Goal: Task Accomplishment & Management: Manage account settings

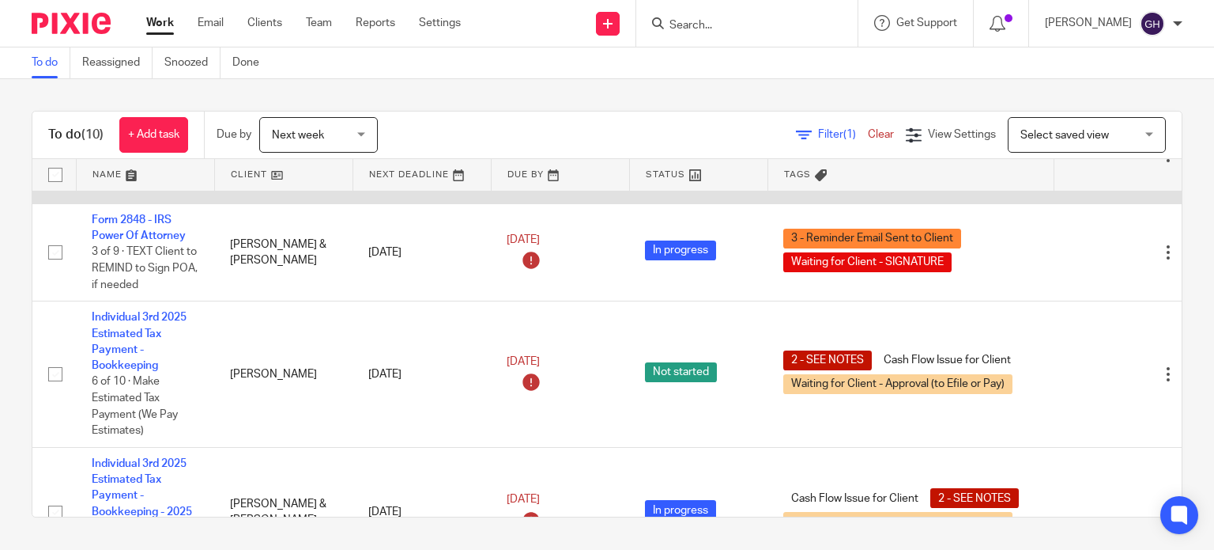
scroll to position [104, 0]
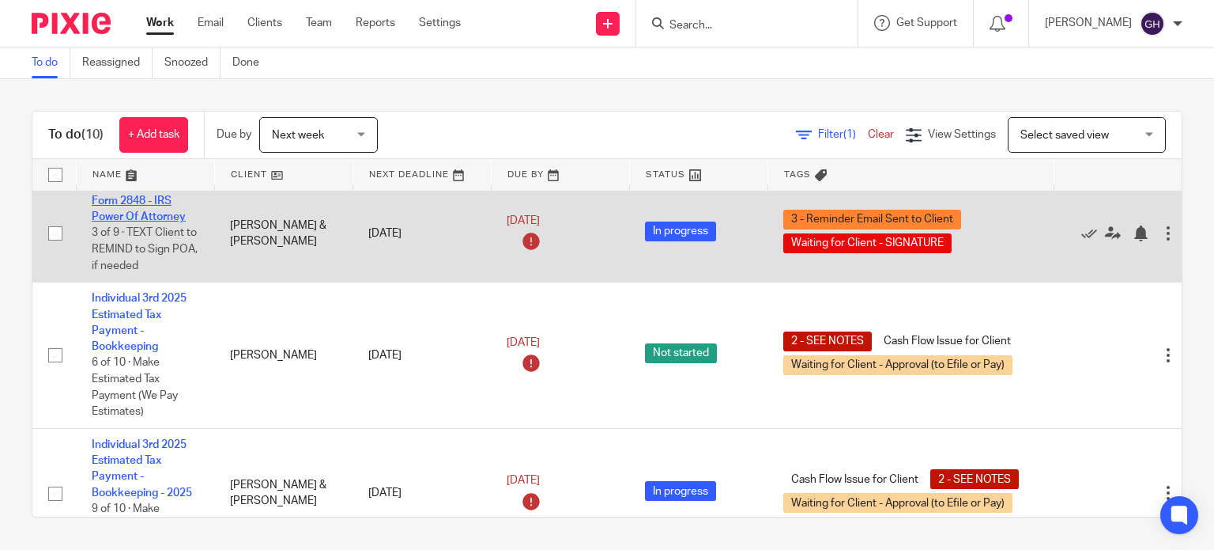
click at [157, 214] on link "Form 2848 - IRS Power Of Attorney" at bounding box center [139, 208] width 94 height 27
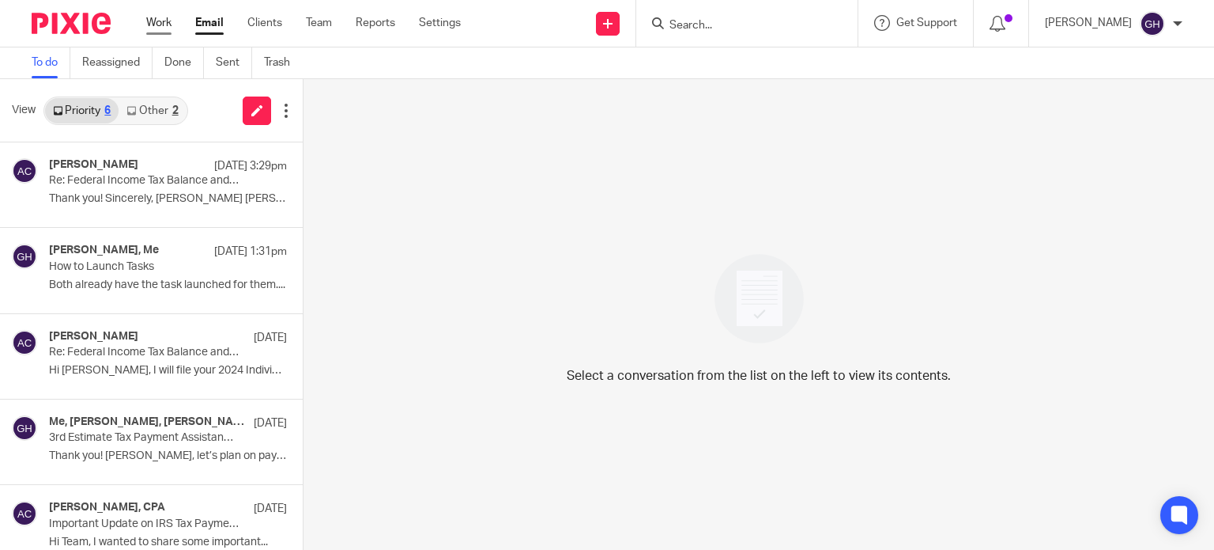
click at [164, 28] on link "Work" at bounding box center [158, 23] width 25 height 16
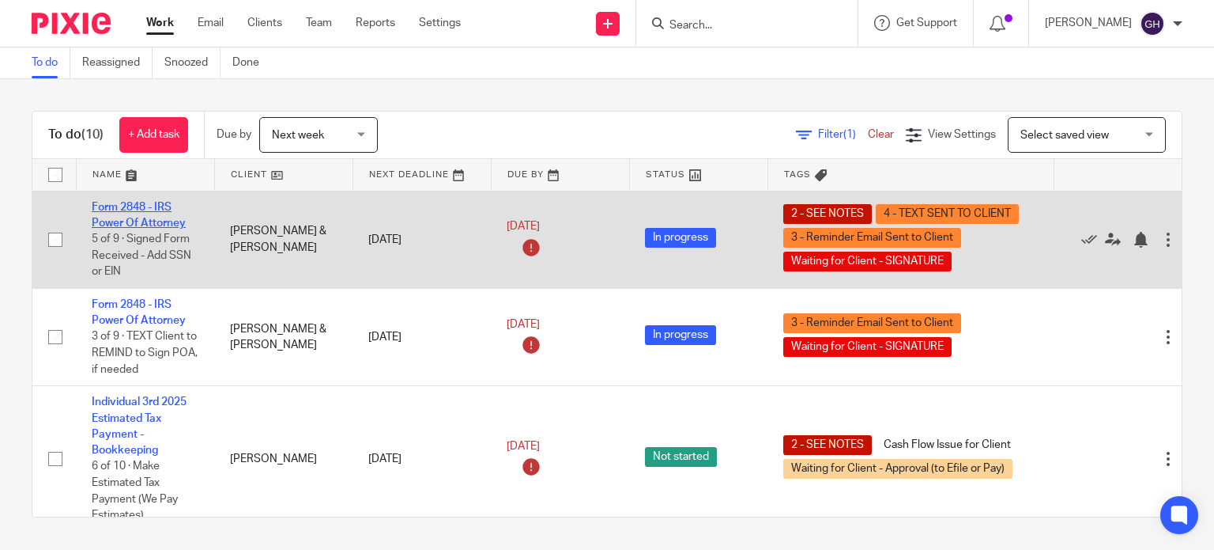
click at [153, 221] on link "Form 2848 - IRS Power Of Attorney" at bounding box center [139, 215] width 94 height 27
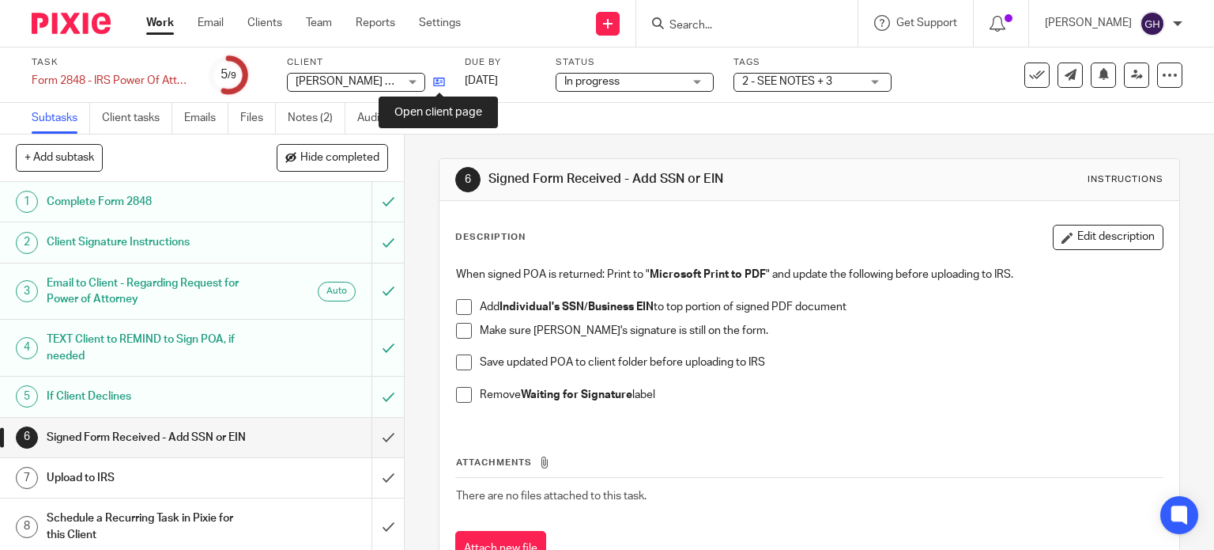
click at [438, 85] on icon at bounding box center [439, 82] width 12 height 12
click at [313, 111] on link "Notes (2)" at bounding box center [317, 118] width 58 height 31
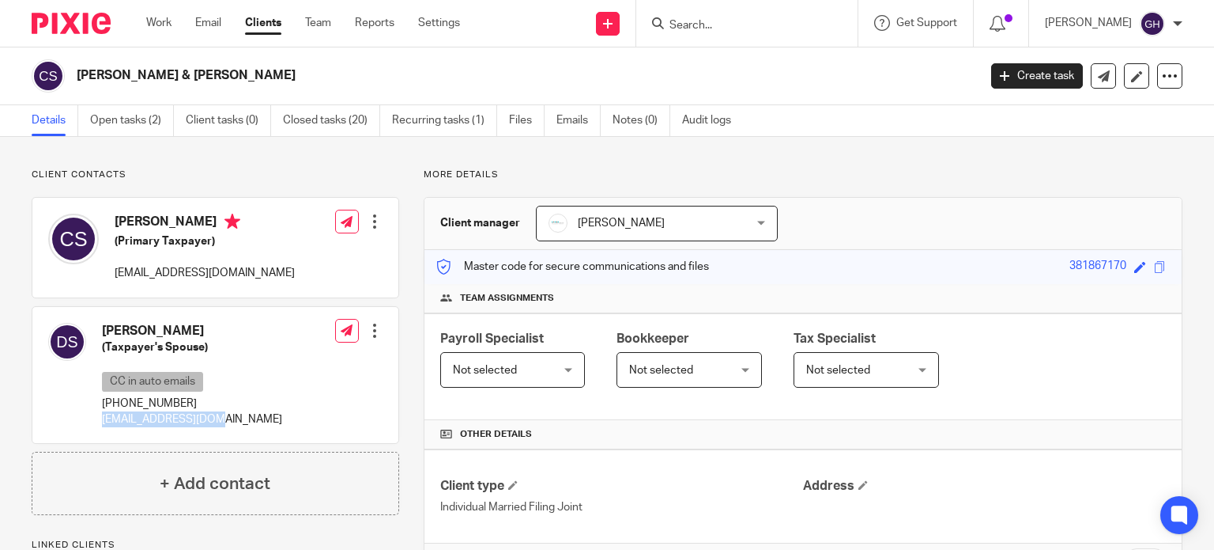
drag, startPoint x: 223, startPoint y: 419, endPoint x: 99, endPoint y: 424, distance: 124.2
click at [99, 424] on div "[PERSON_NAME] (Taxpayer's Spouse) CC in auto emails [PHONE_NUMBER] [EMAIL_ADDRE…" at bounding box center [215, 375] width 366 height 137
copy p "[EMAIL_ADDRESS][DOMAIN_NAME]"
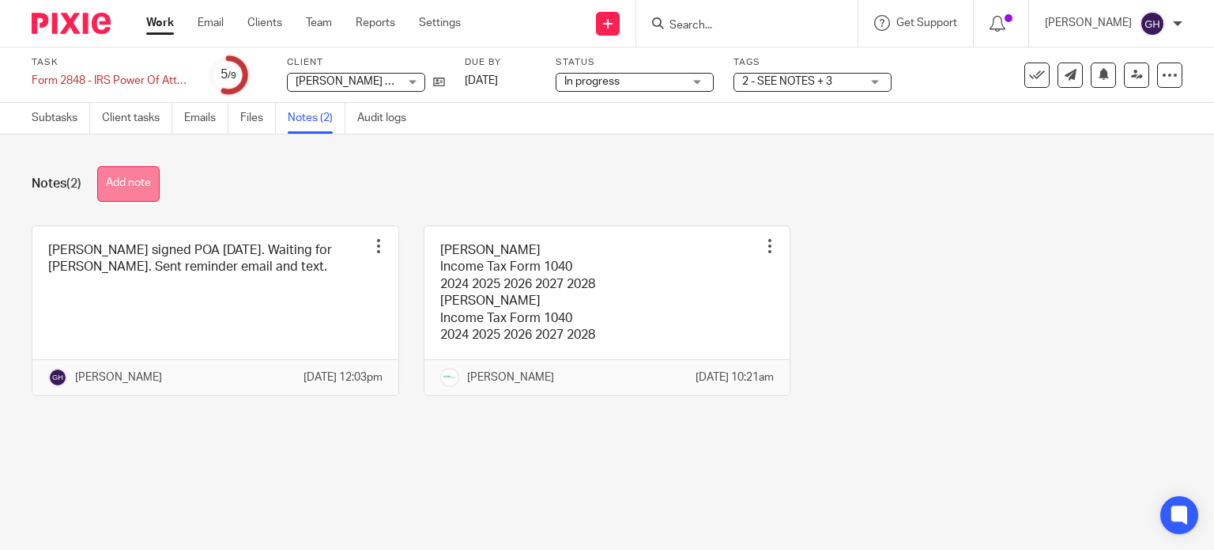
click at [142, 191] on button "Add note" at bounding box center [128, 184] width 62 height 36
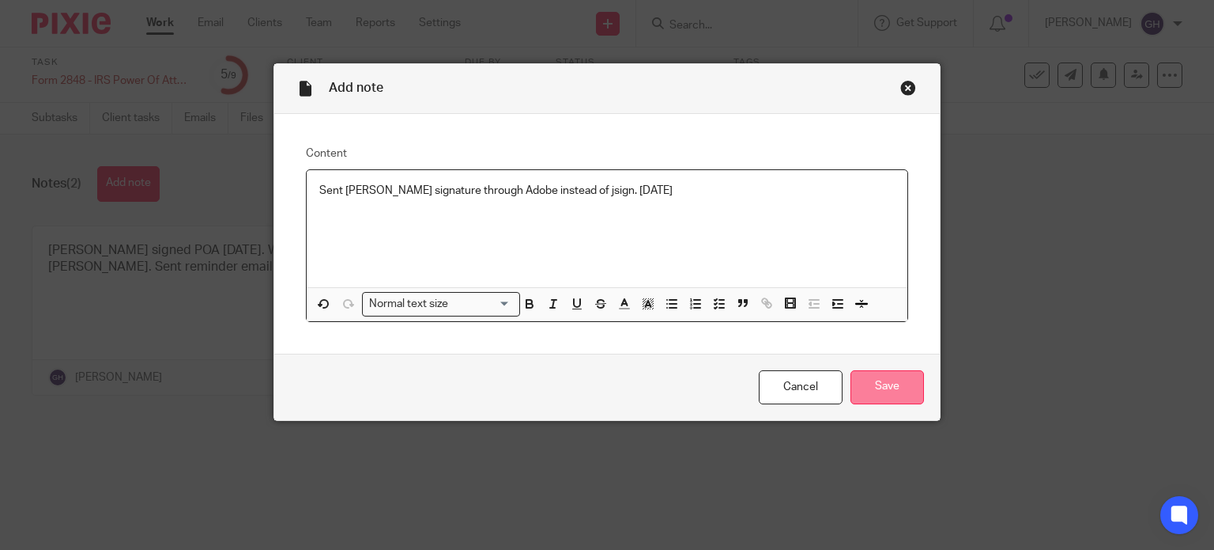
click at [892, 379] on input "Save" at bounding box center [888, 387] width 74 height 34
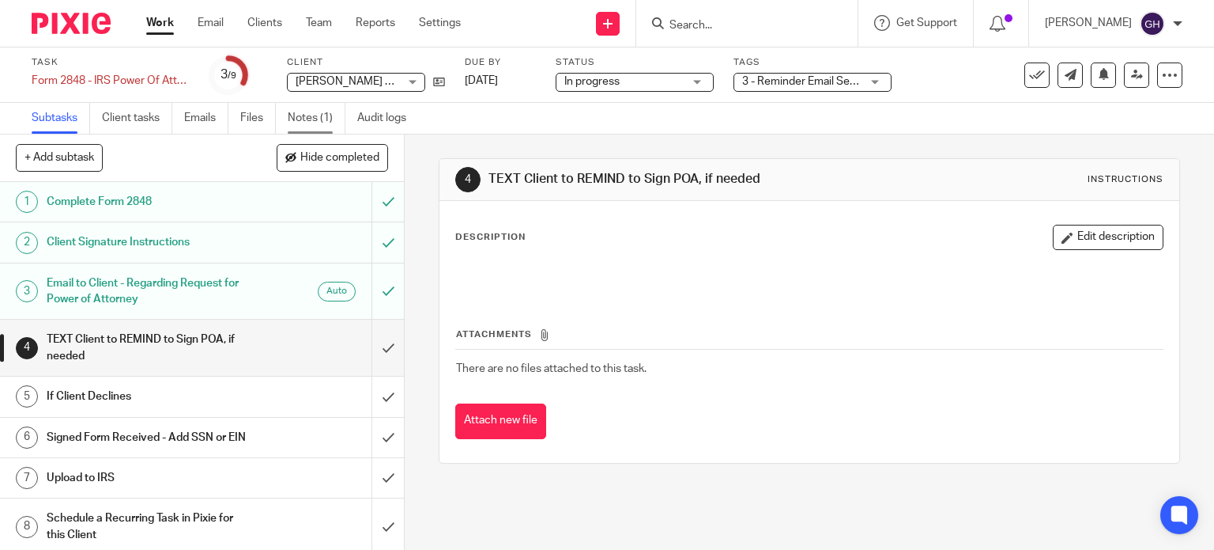
click at [299, 127] on link "Notes (1)" at bounding box center [317, 118] width 58 height 31
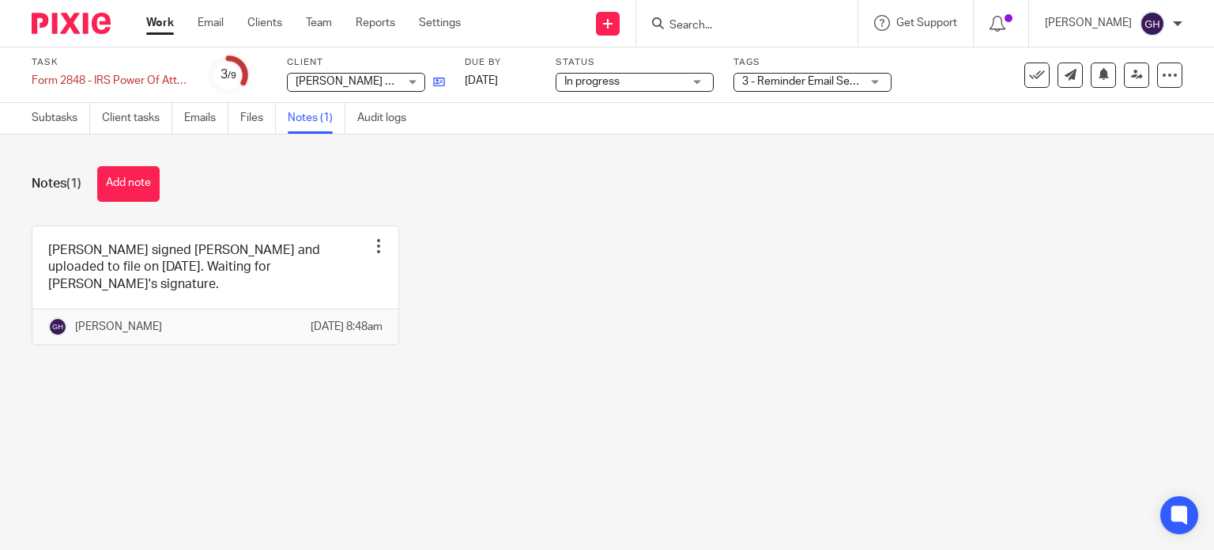
click at [431, 81] on link at bounding box center [435, 82] width 20 height 16
click at [139, 175] on button "Add note" at bounding box center [128, 184] width 62 height 36
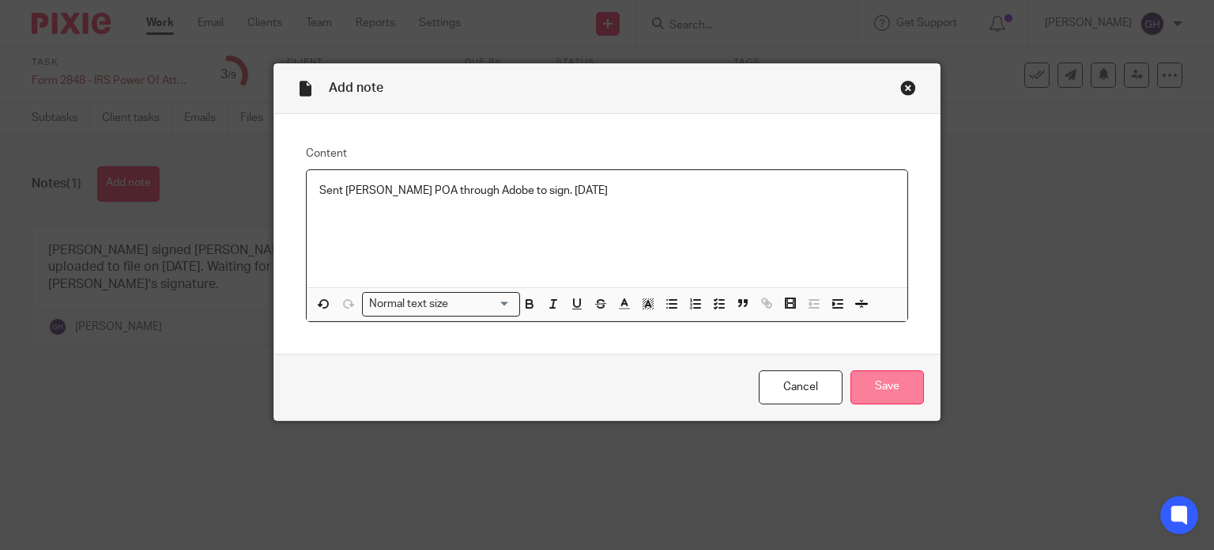
click at [905, 388] on input "Save" at bounding box center [888, 387] width 74 height 34
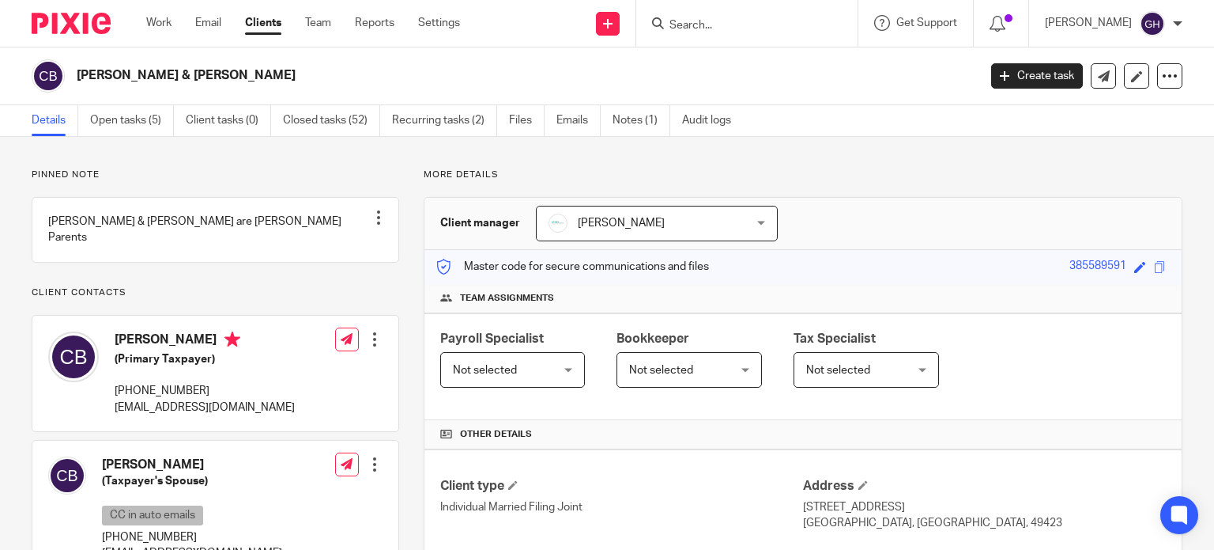
click at [192, 412] on p "clydeblaszak@gmail.com" at bounding box center [205, 407] width 180 height 16
copy div "clydeblaszak@gmail.com"
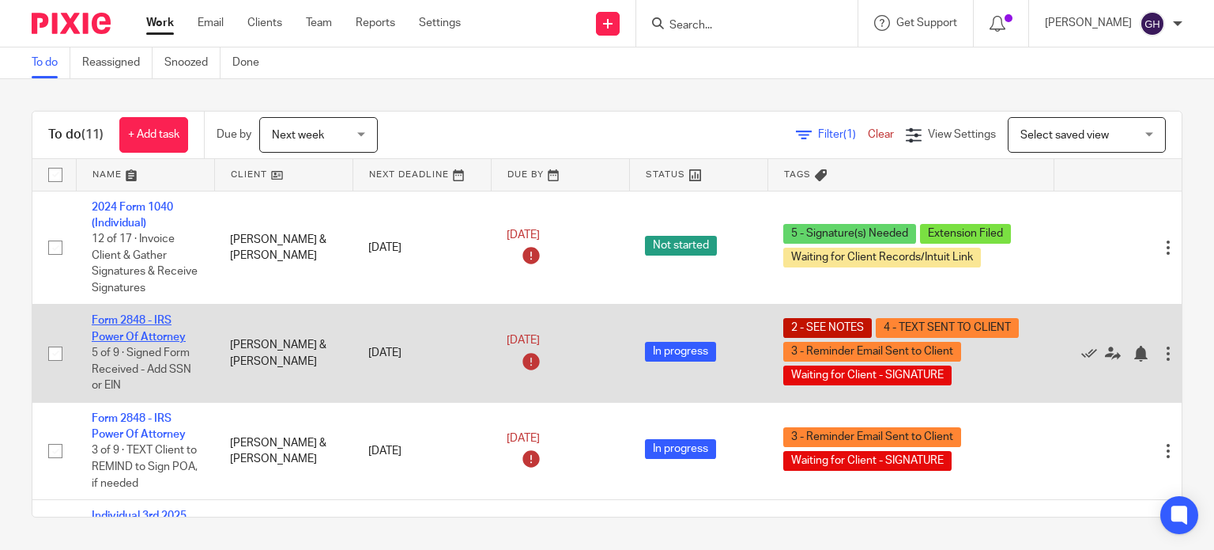
click at [121, 334] on link "Form 2848 - IRS Power Of Attorney" at bounding box center [139, 328] width 94 height 27
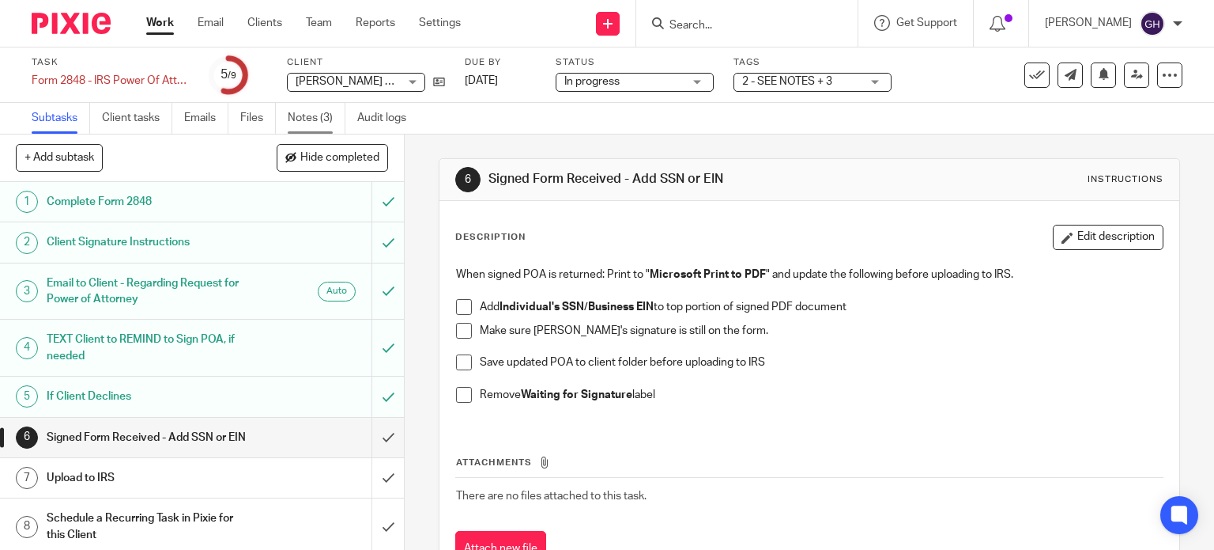
click at [300, 118] on link "Notes (3)" at bounding box center [317, 118] width 58 height 31
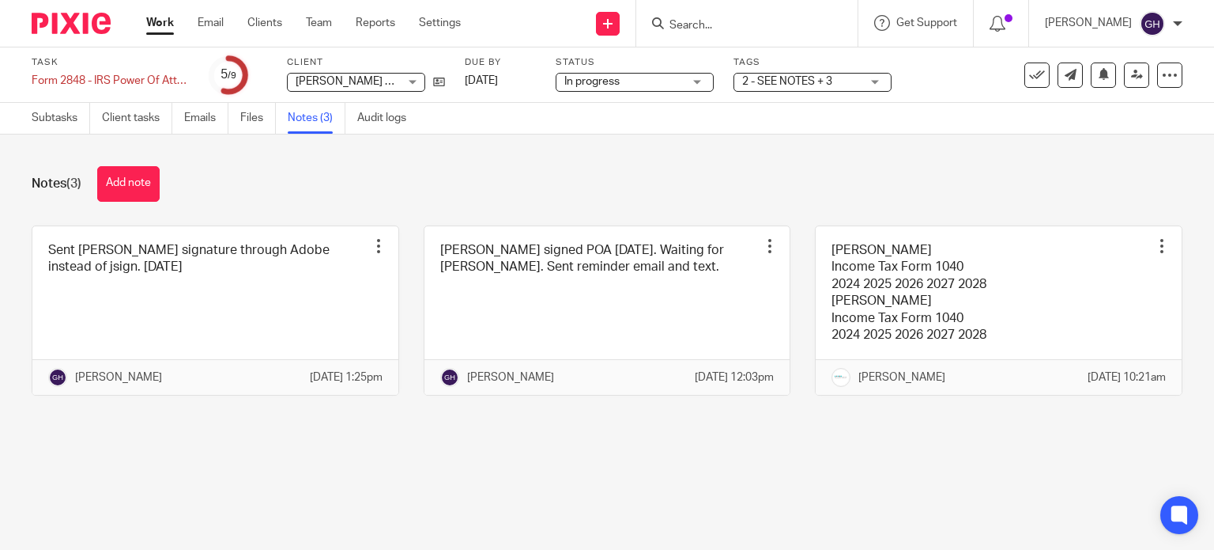
click at [157, 25] on link "Work" at bounding box center [160, 23] width 28 height 16
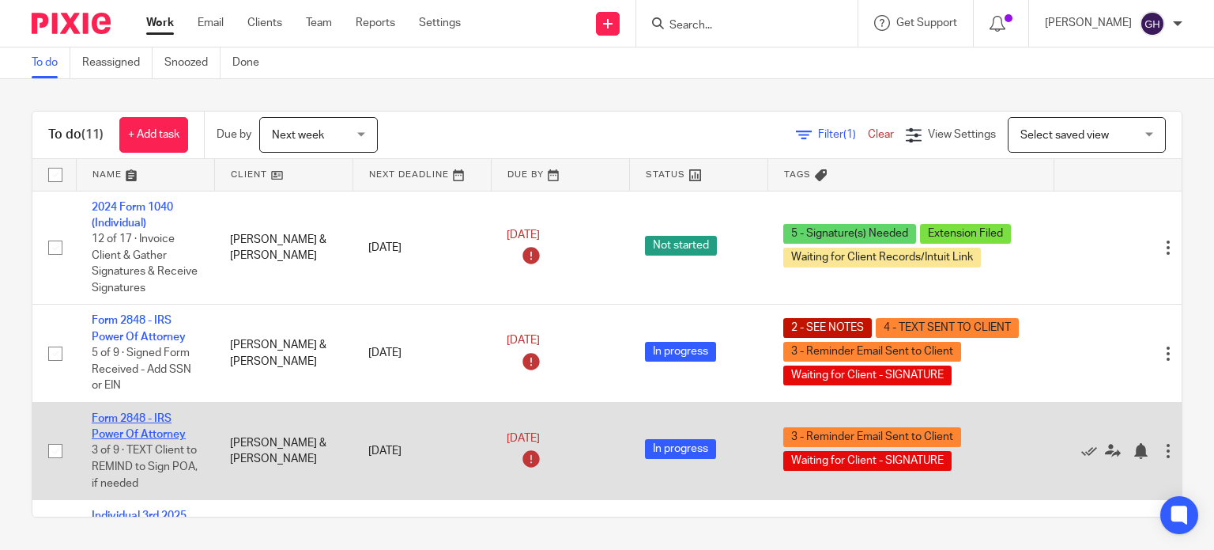
click at [147, 434] on link "Form 2848 - IRS Power Of Attorney" at bounding box center [139, 426] width 94 height 27
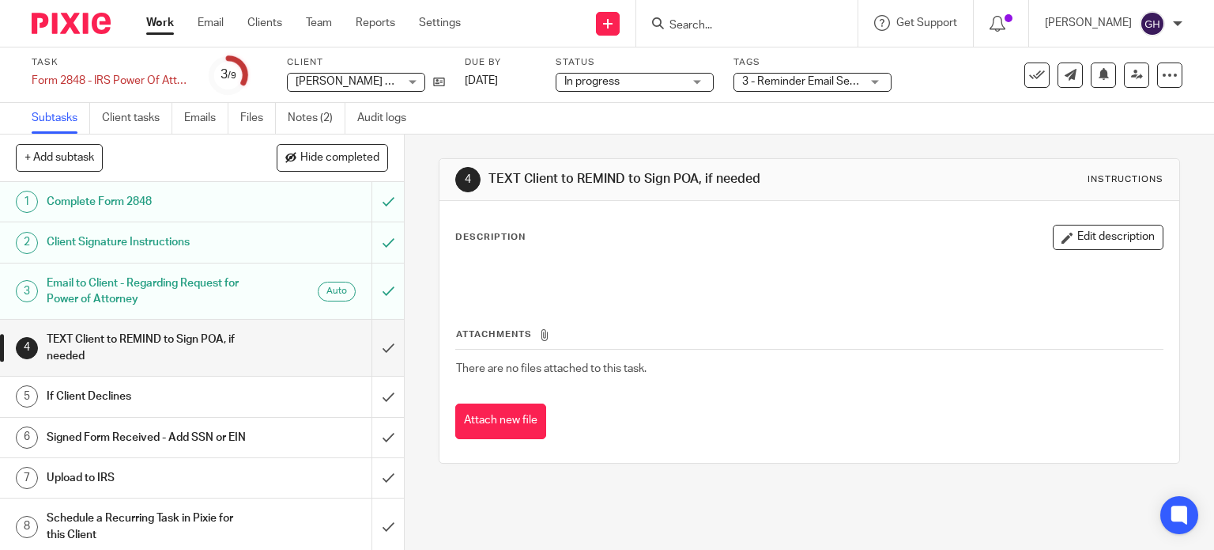
click at [743, 85] on span "3 - Reminder Email Sent to Client + 1" at bounding box center [831, 81] width 179 height 11
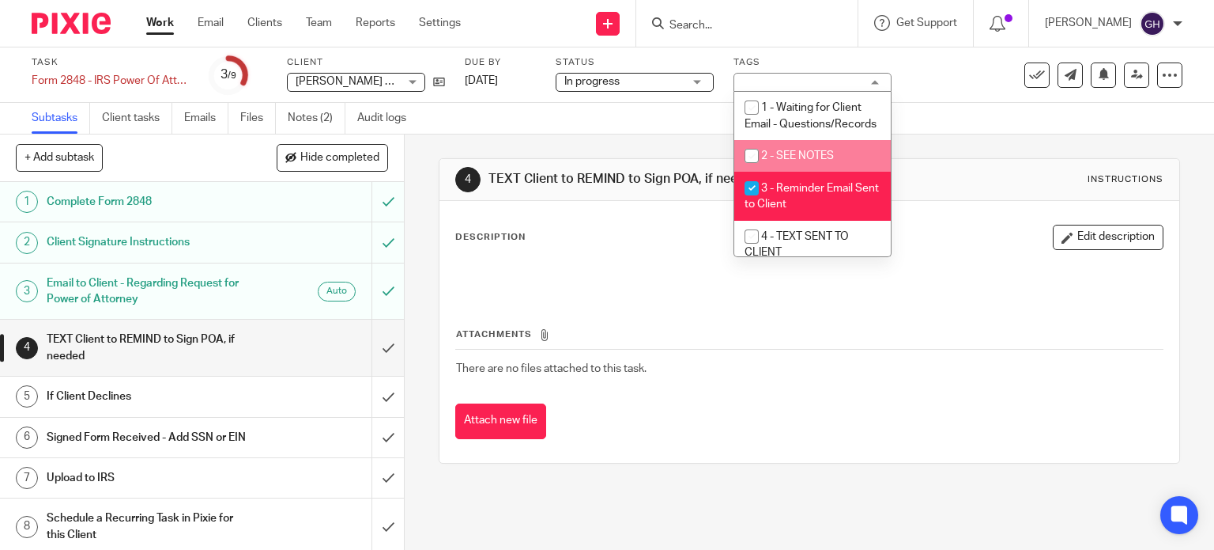
click at [777, 161] on span "2 - SEE NOTES" at bounding box center [797, 155] width 73 height 11
checkbox input "true"
click at [157, 21] on link "Work" at bounding box center [160, 23] width 28 height 16
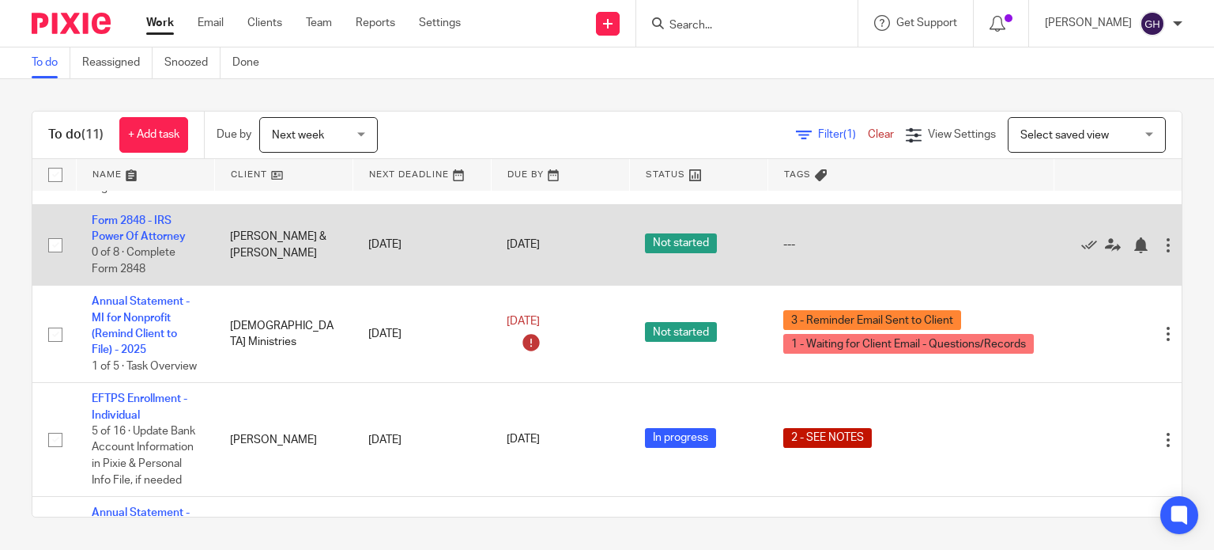
scroll to position [961, 0]
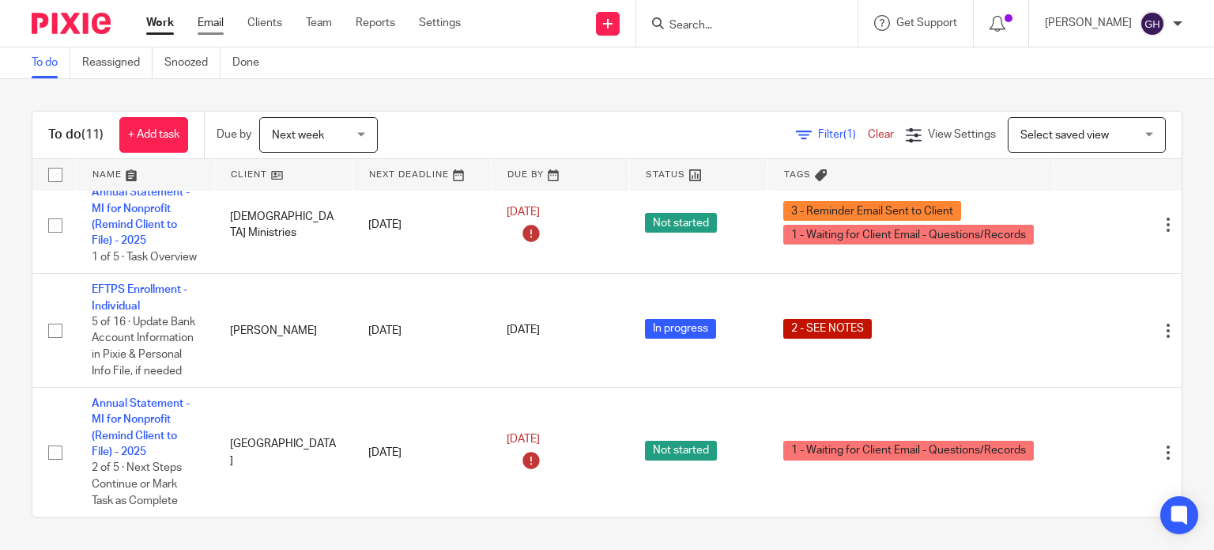
click at [201, 25] on link "Email" at bounding box center [211, 23] width 26 height 16
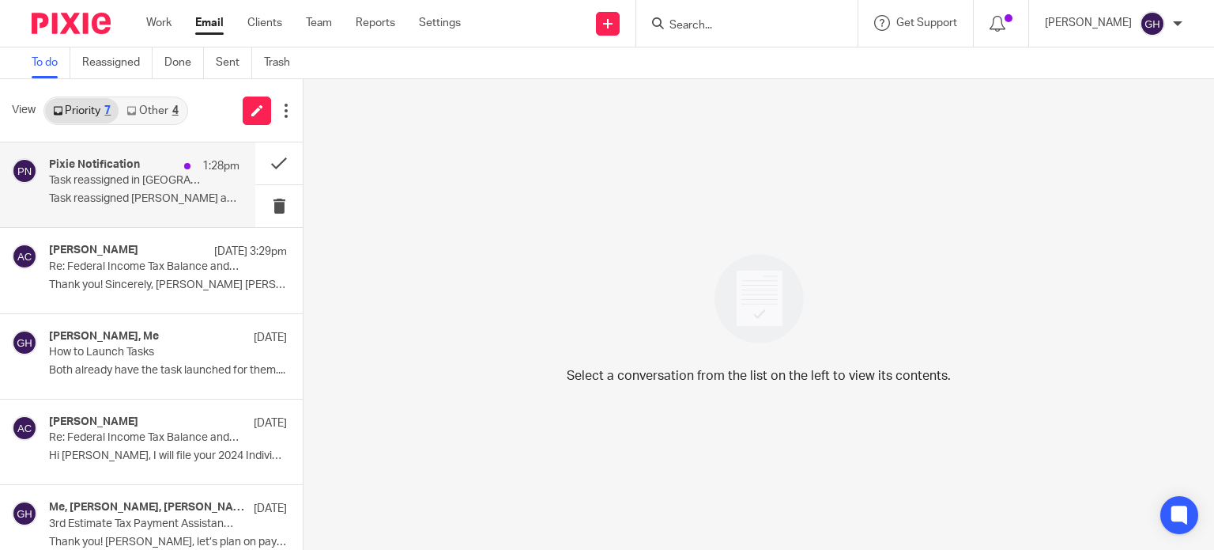
click at [166, 190] on div "Pixie Notification 1:28pm Task reassigned in Pixie Task reassigned Amy Corfixse…" at bounding box center [144, 184] width 191 height 53
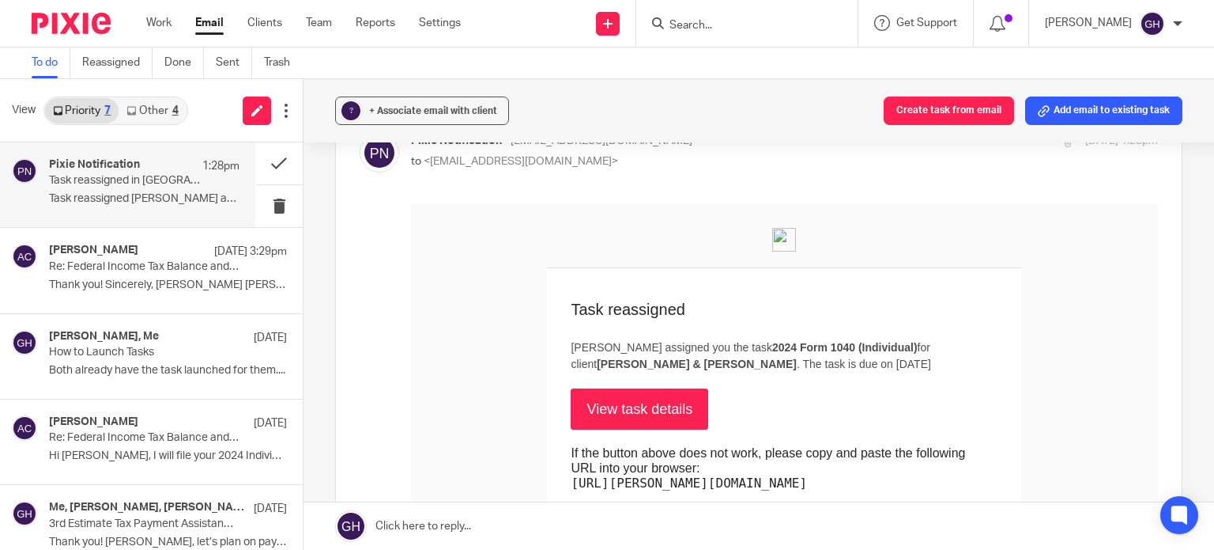
scroll to position [142, 0]
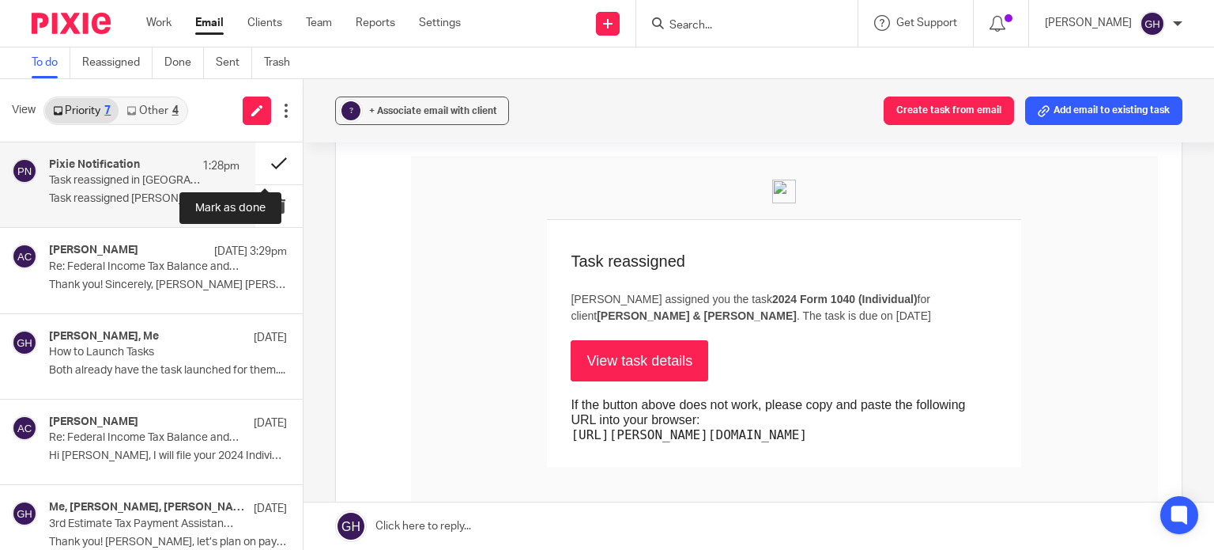
click at [272, 161] on button at bounding box center [278, 163] width 47 height 42
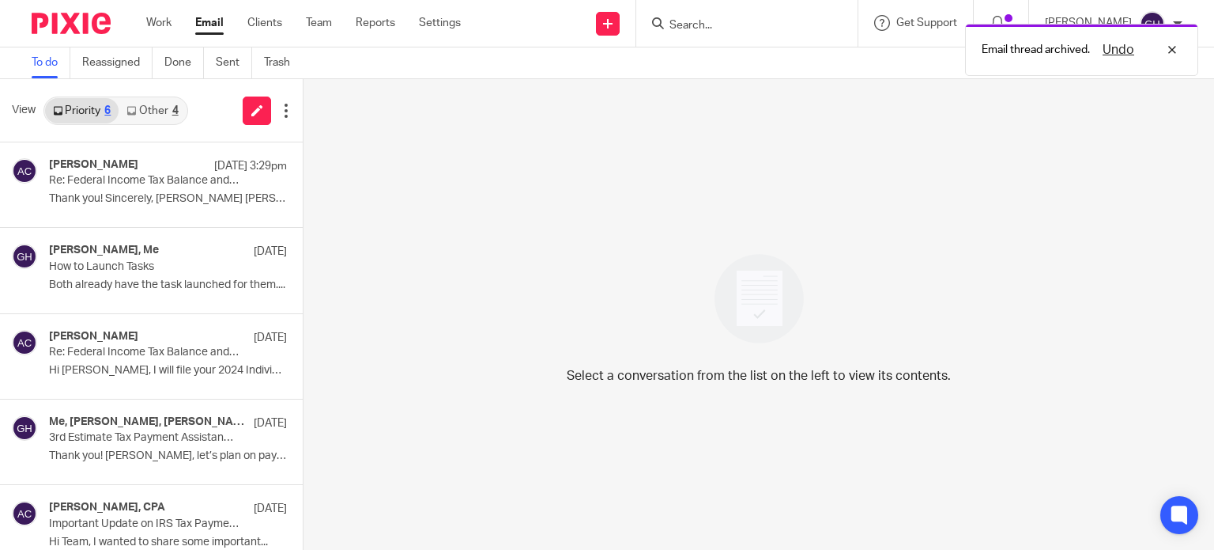
click at [141, 113] on link "Other 4" at bounding box center [152, 110] width 67 height 25
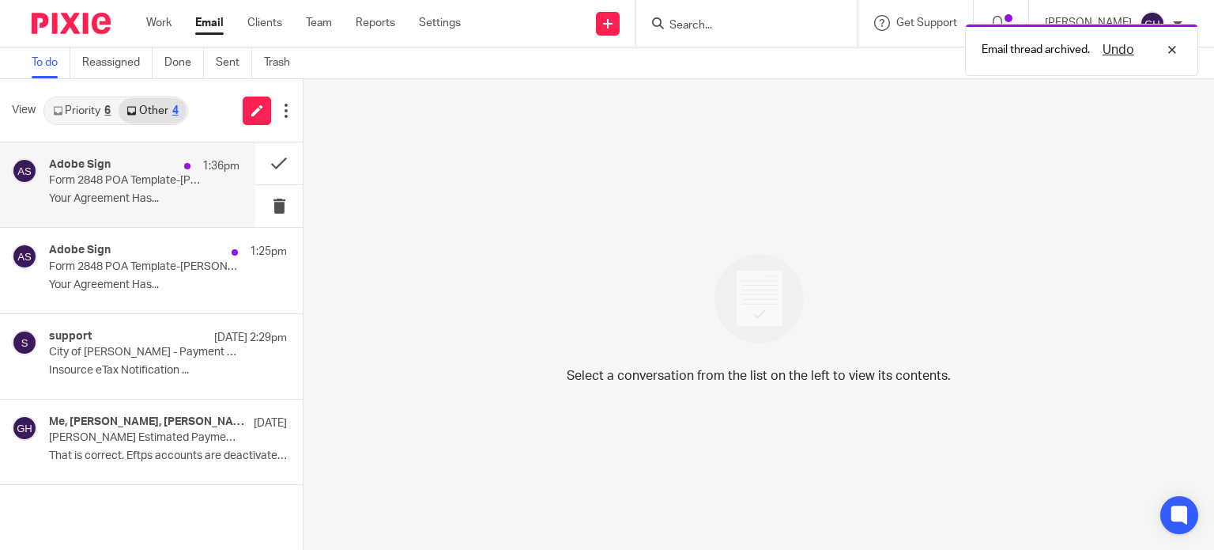
click at [145, 176] on p "Form 2848 POA Template-Clyde Blaszak has been sent out for signature to clydebl…" at bounding box center [125, 180] width 153 height 13
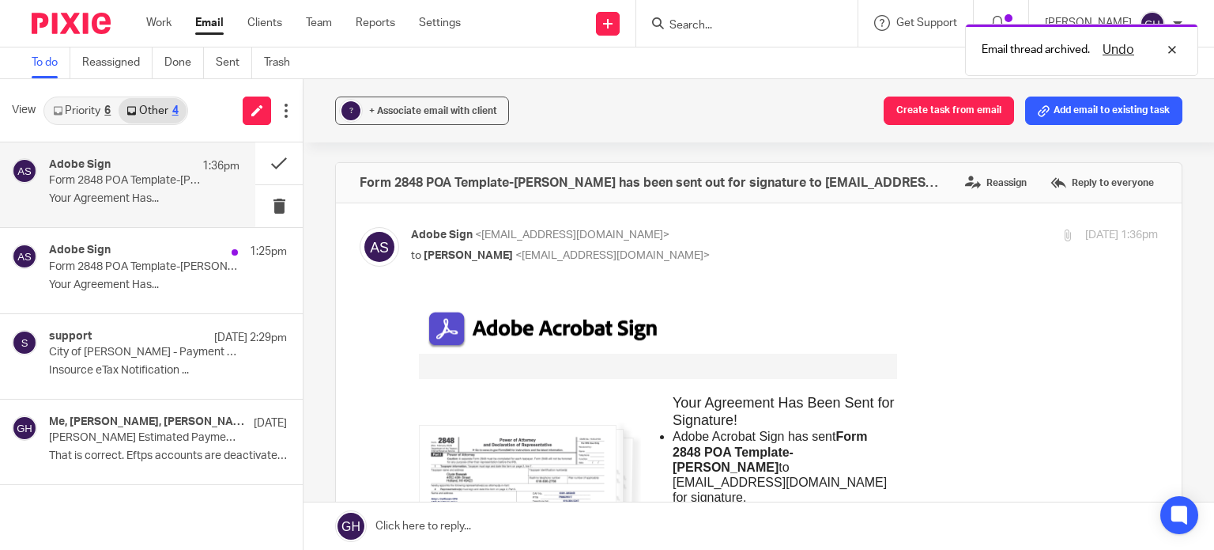
scroll to position [0, 0]
click at [278, 168] on button at bounding box center [278, 163] width 47 height 42
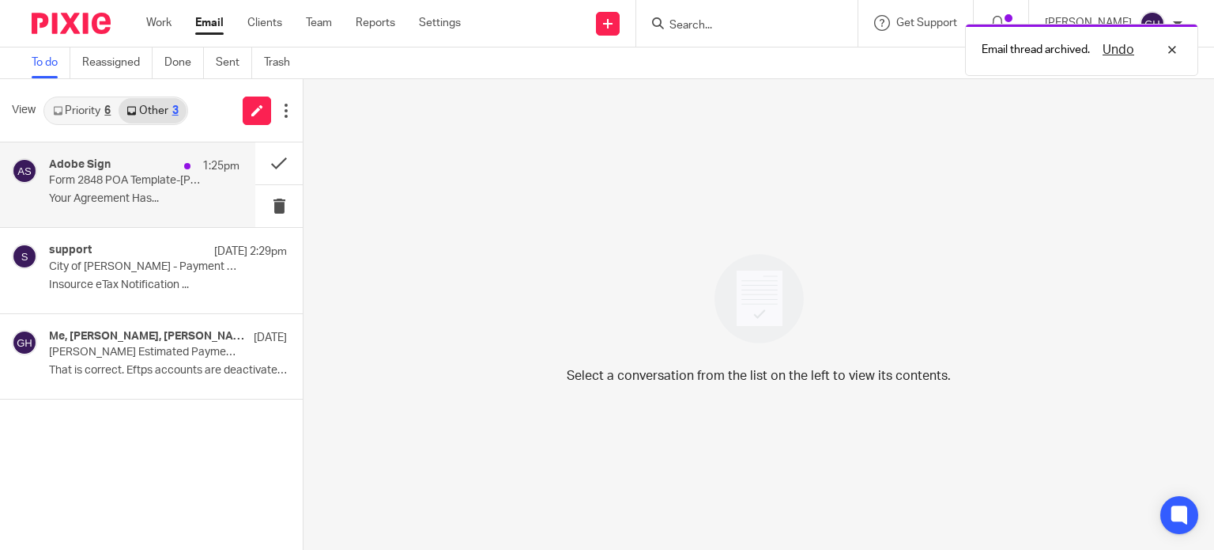
click at [63, 204] on p "Your Agreement Has..." at bounding box center [144, 198] width 191 height 13
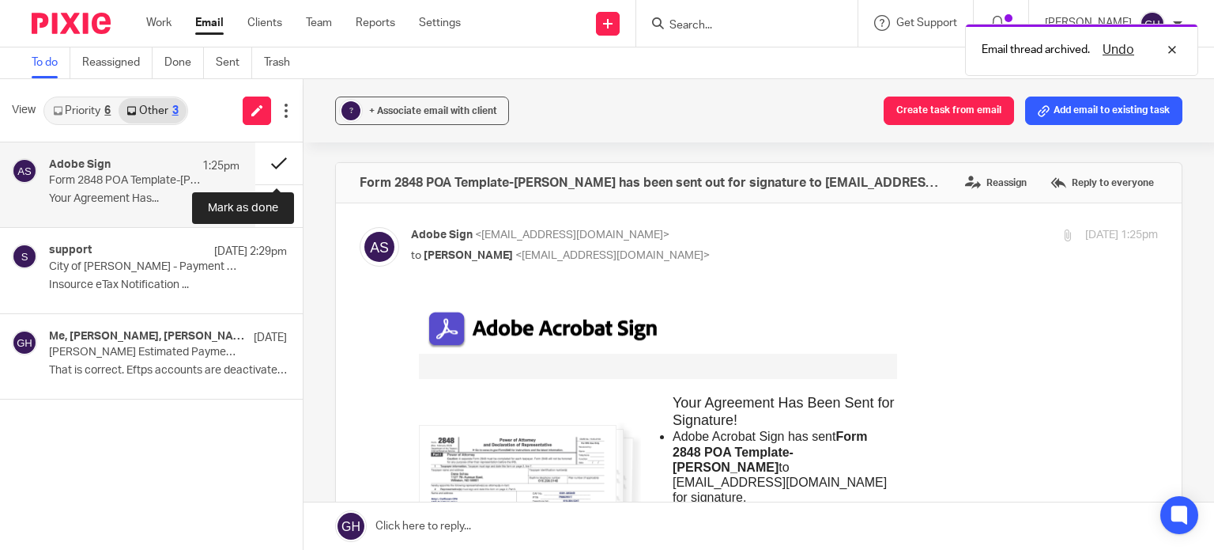
click at [265, 161] on button at bounding box center [278, 163] width 47 height 42
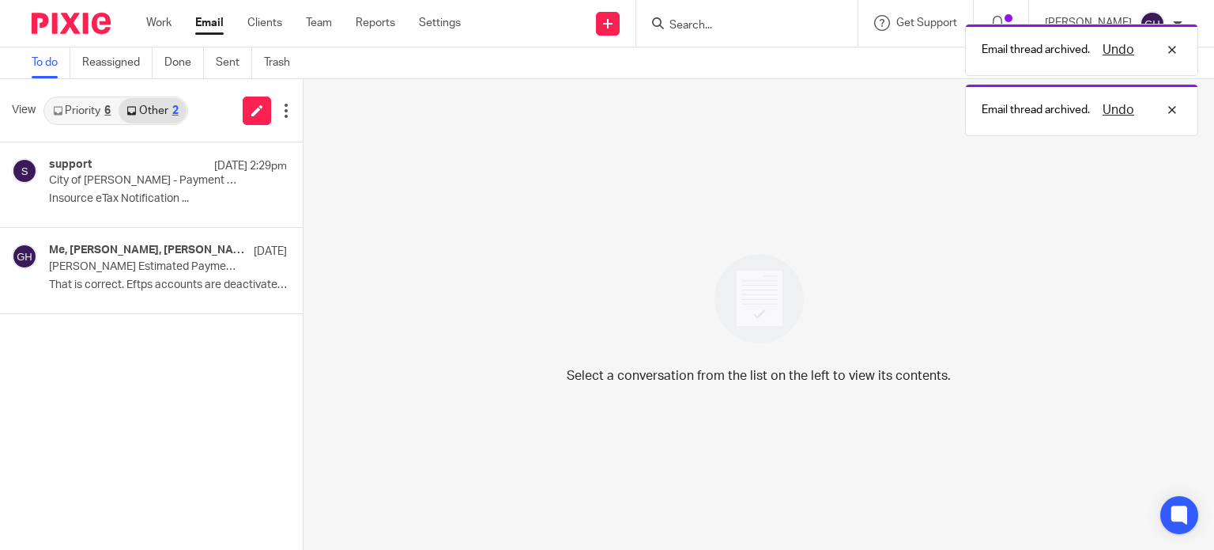
click at [65, 122] on link "Priority 6" at bounding box center [82, 110] width 74 height 25
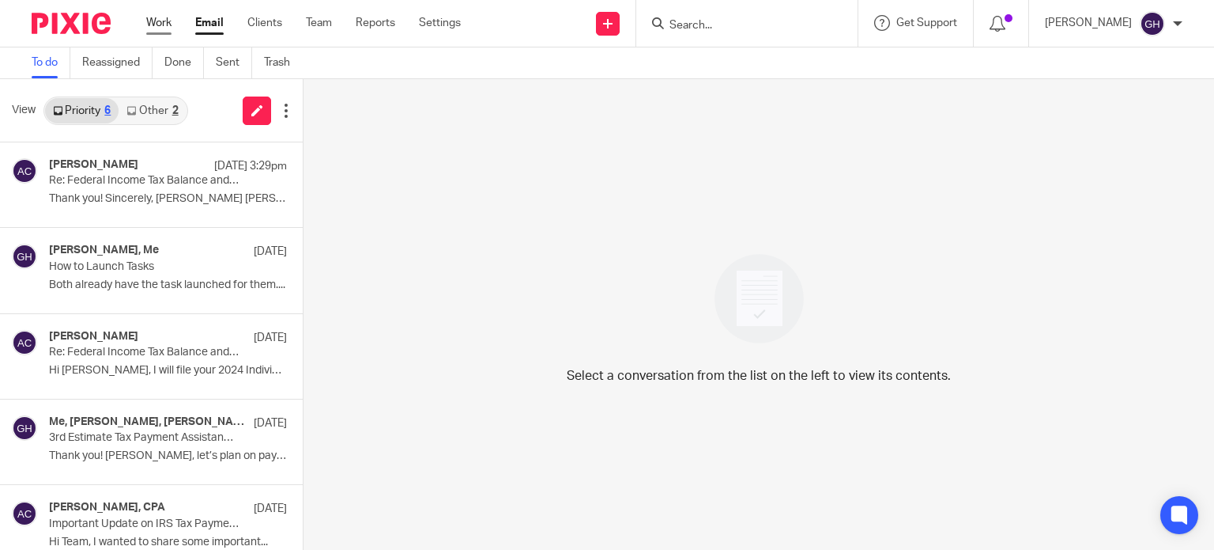
click at [161, 19] on link "Work" at bounding box center [158, 23] width 25 height 16
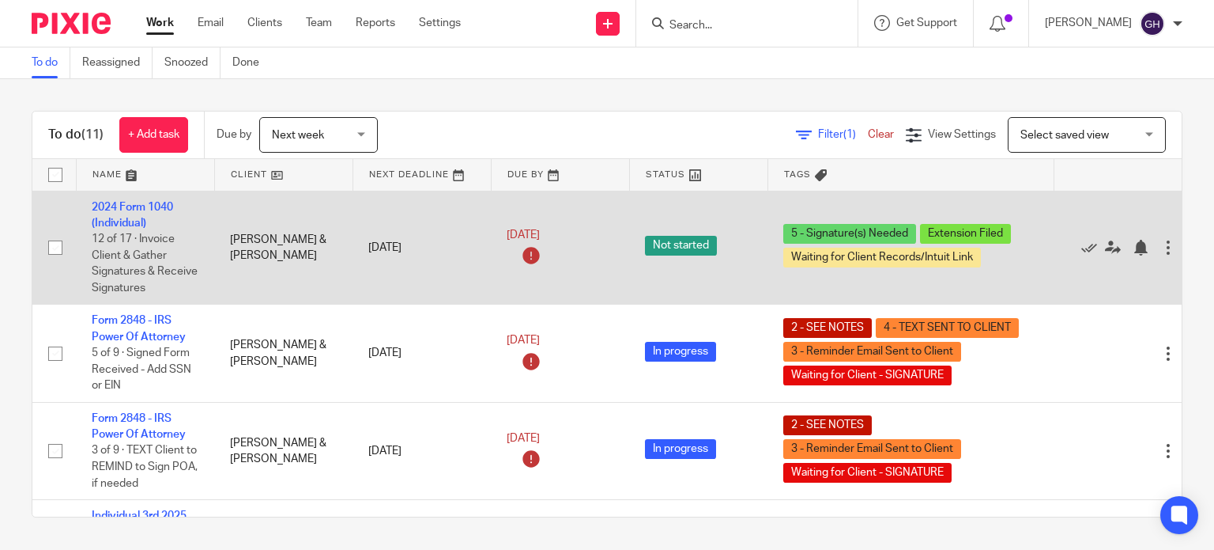
click at [119, 214] on td "2024 Form 1040 (Individual) 12 of 17 · Invoice Client & Gather Signatures & Rec…" at bounding box center [145, 248] width 138 height 114
click at [127, 222] on link "2024 Form 1040 (Individual)" at bounding box center [132, 215] width 81 height 27
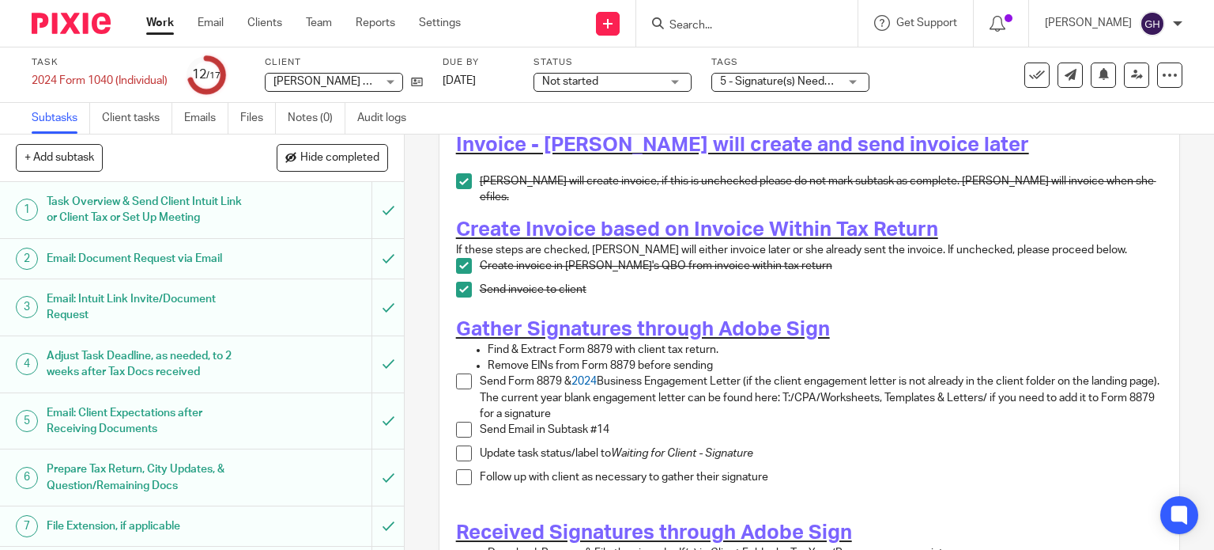
scroll to position [234, 0]
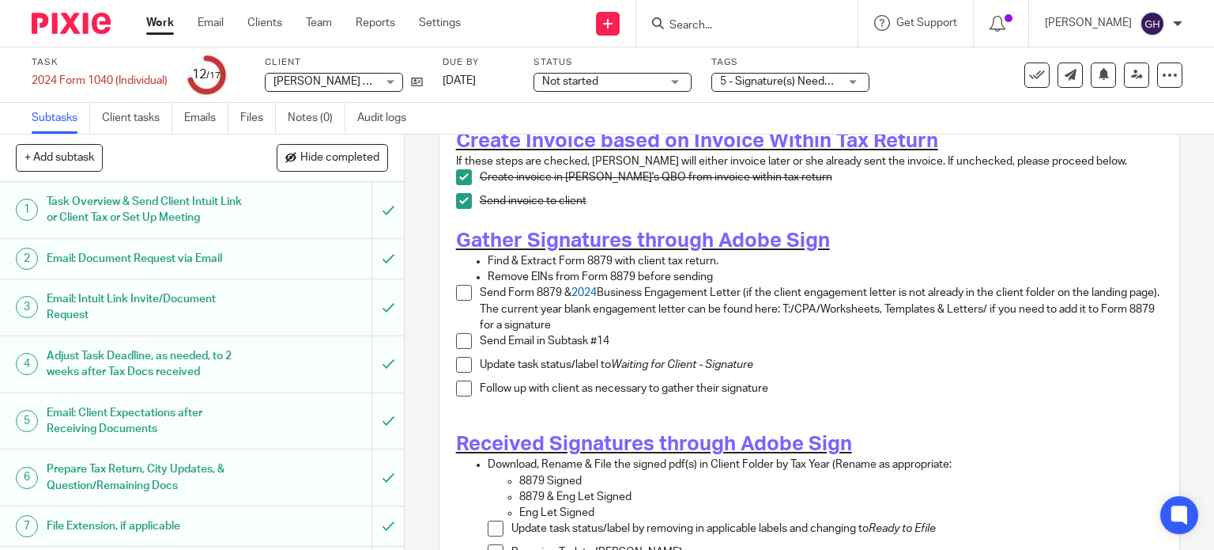
click at [367, 57] on label "Client" at bounding box center [344, 62] width 158 height 13
click at [399, 82] on div "[PERSON_NAME] & [PERSON_NAME] [PERSON_NAME] & [PERSON_NAME]" at bounding box center [334, 82] width 138 height 19
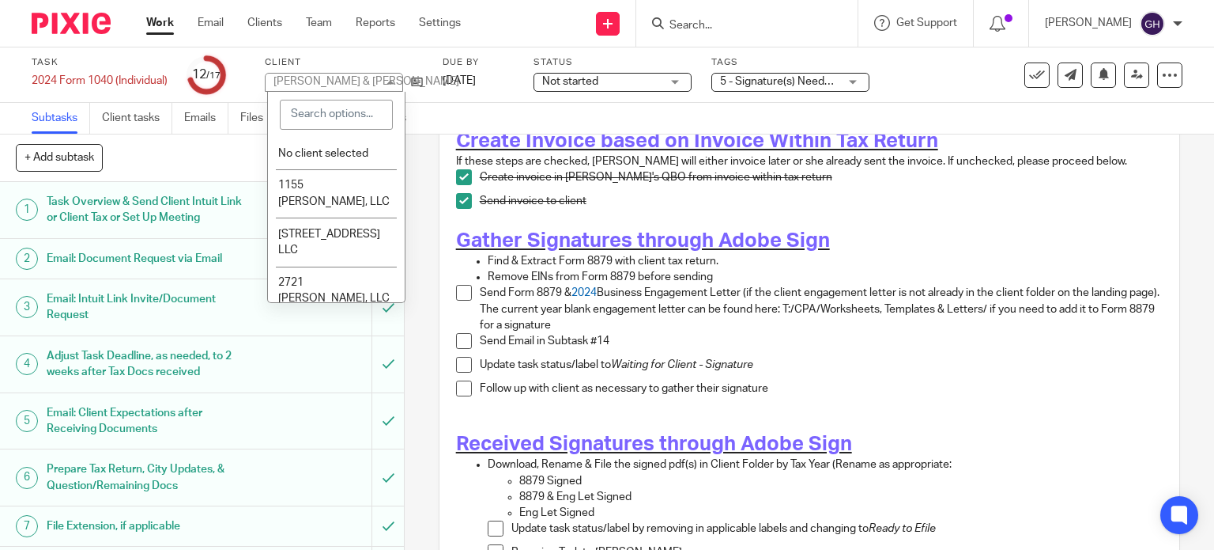
click at [666, 77] on div "Not started Not started" at bounding box center [613, 82] width 158 height 19
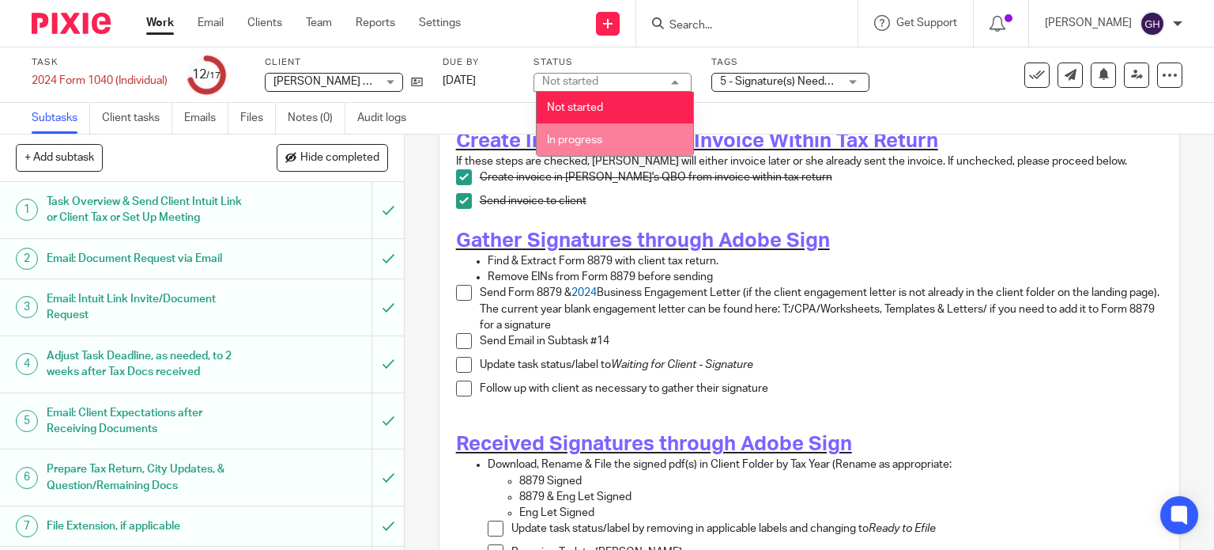
click at [591, 130] on li "In progress" at bounding box center [615, 139] width 157 height 32
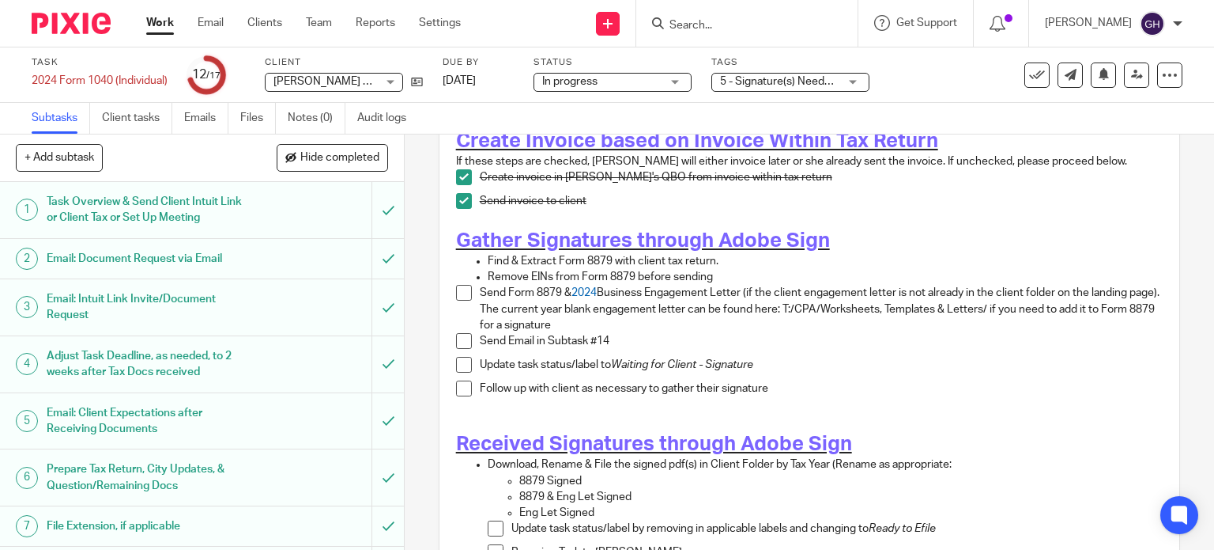
click at [749, 85] on span "5 - Signature(s) Needed + 2" at bounding box center [787, 81] width 134 height 11
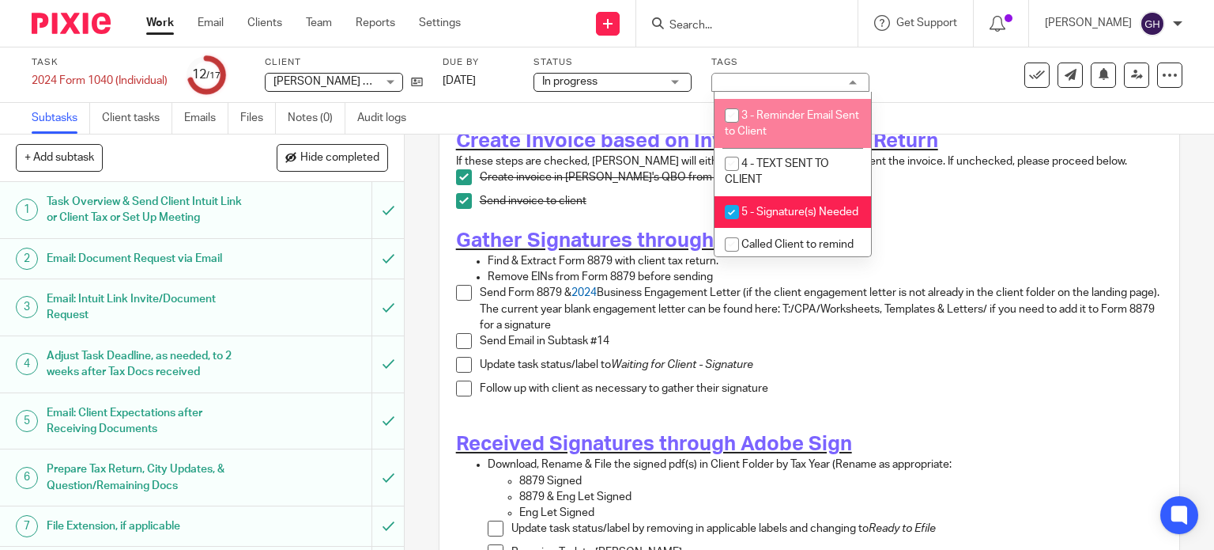
scroll to position [98, 0]
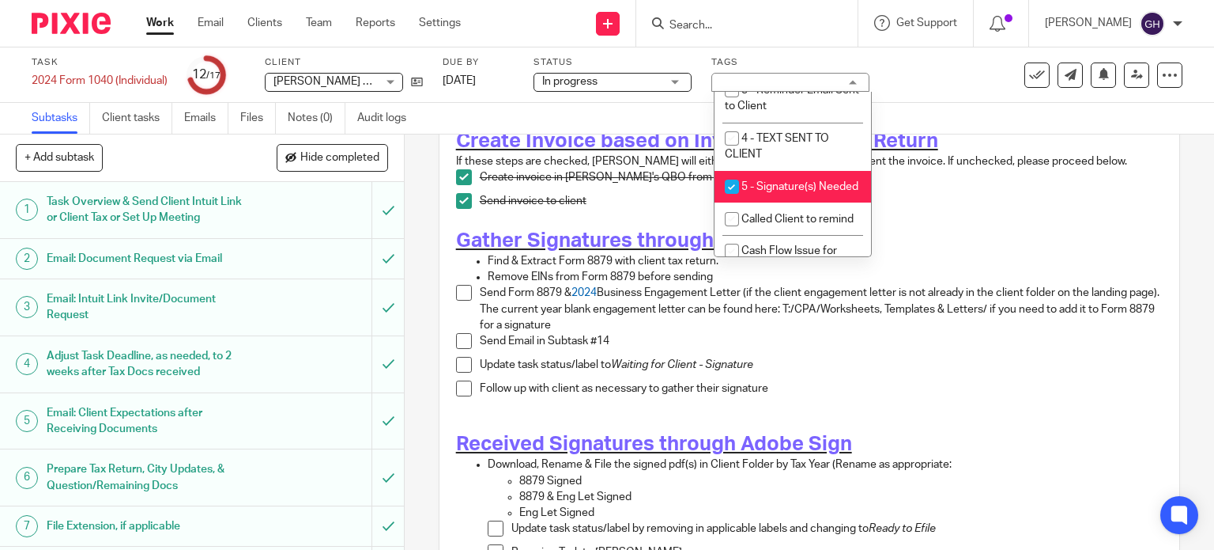
click at [783, 203] on li "5 - Signature(s) Needed" at bounding box center [793, 187] width 157 height 32
checkbox input "false"
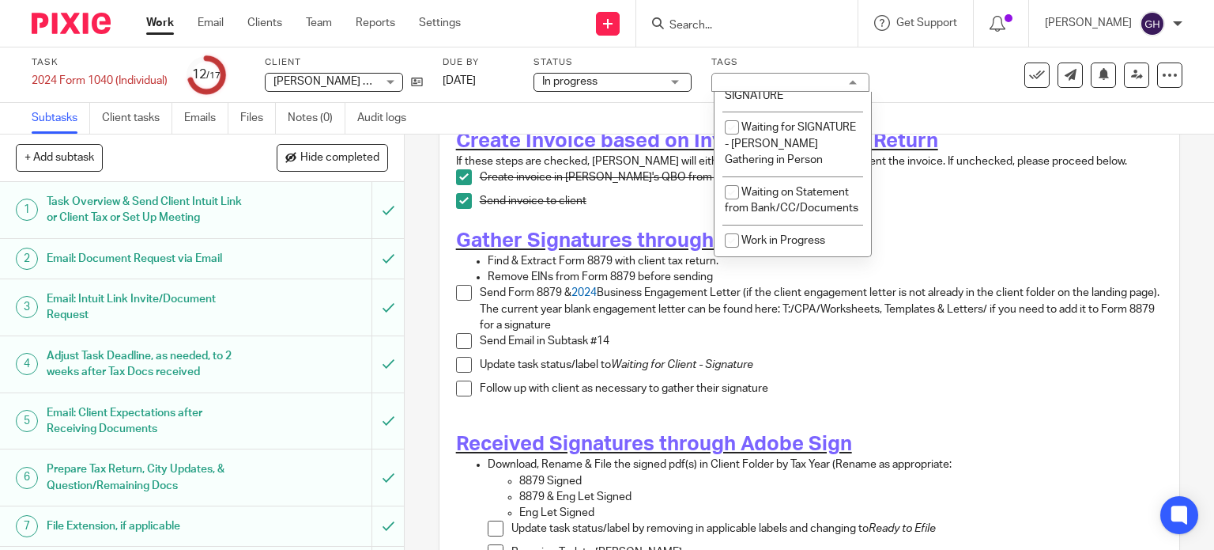
scroll to position [1417, 0]
click at [750, 101] on span "Waiting for Client - SIGNATURE" at bounding box center [779, 88] width 108 height 28
checkbox input "true"
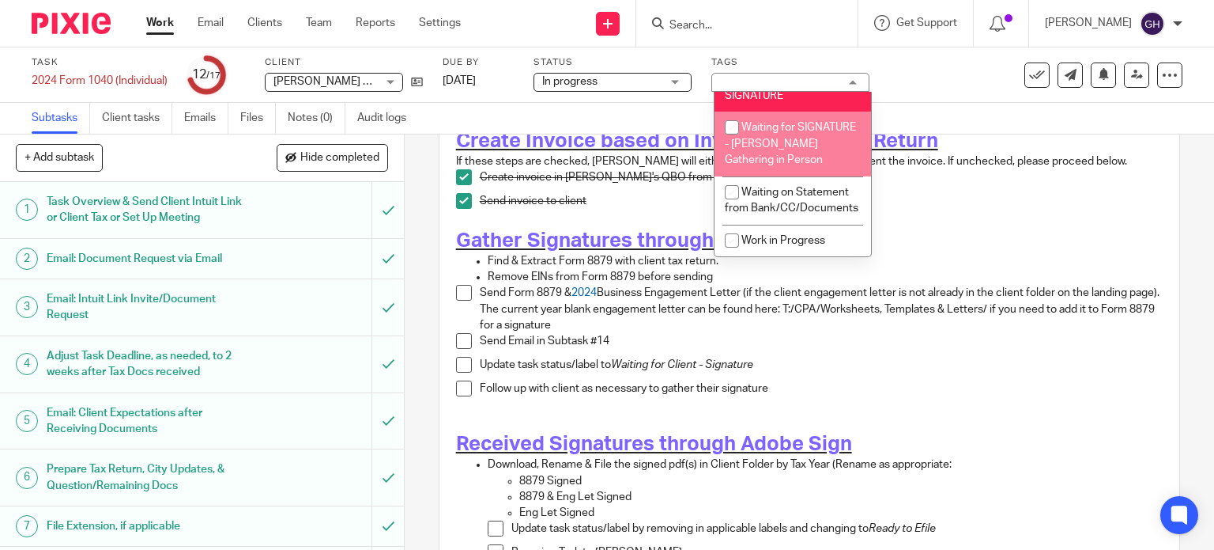
click at [563, 333] on p "Send Email in Subtask #14" at bounding box center [822, 341] width 684 height 16
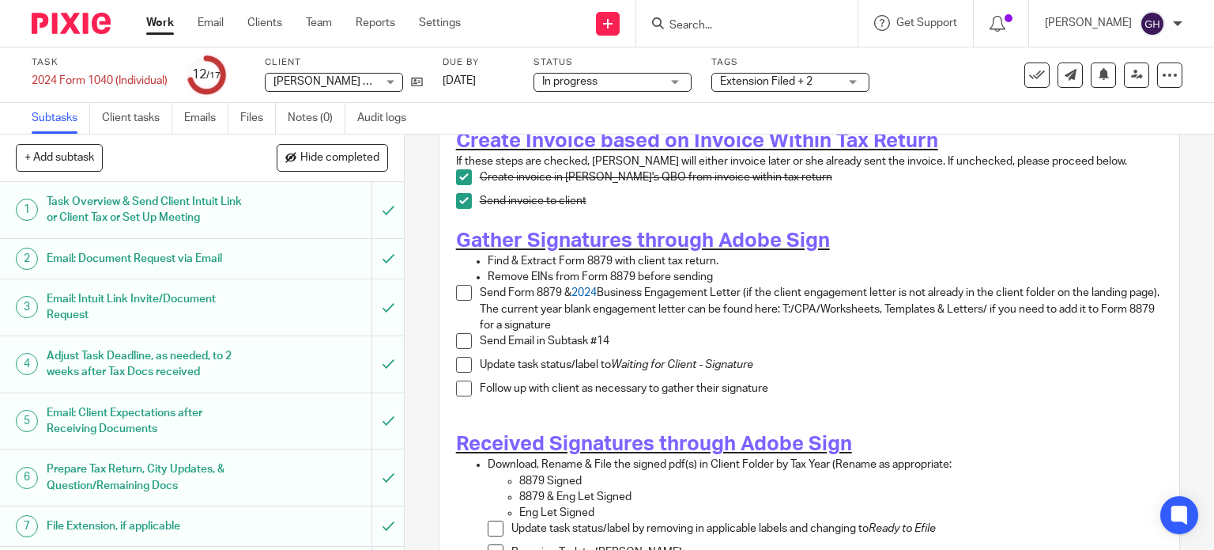
click at [463, 285] on span at bounding box center [464, 293] width 16 height 16
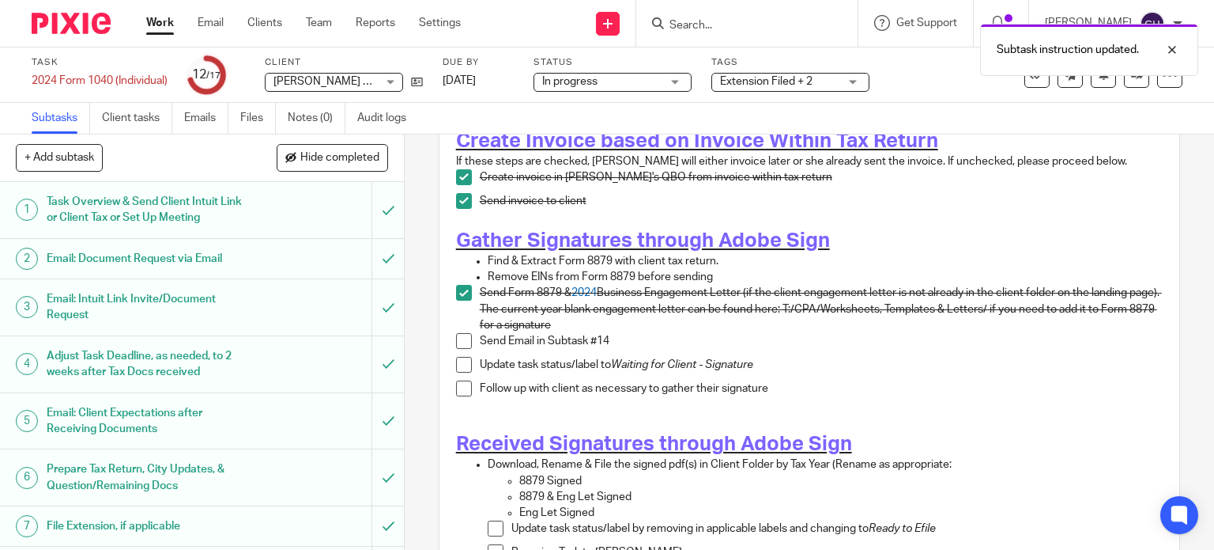
click at [456, 342] on li "Send Email in Subtask #14" at bounding box center [810, 345] width 708 height 24
click at [461, 323] on li "Send Form 8879 & 2024 Business Engagement Letter (if the client engagement lett…" at bounding box center [810, 309] width 708 height 48
click at [461, 333] on span at bounding box center [464, 341] width 16 height 16
click at [461, 357] on span at bounding box center [464, 365] width 16 height 16
click at [164, 26] on link "Work" at bounding box center [160, 23] width 28 height 16
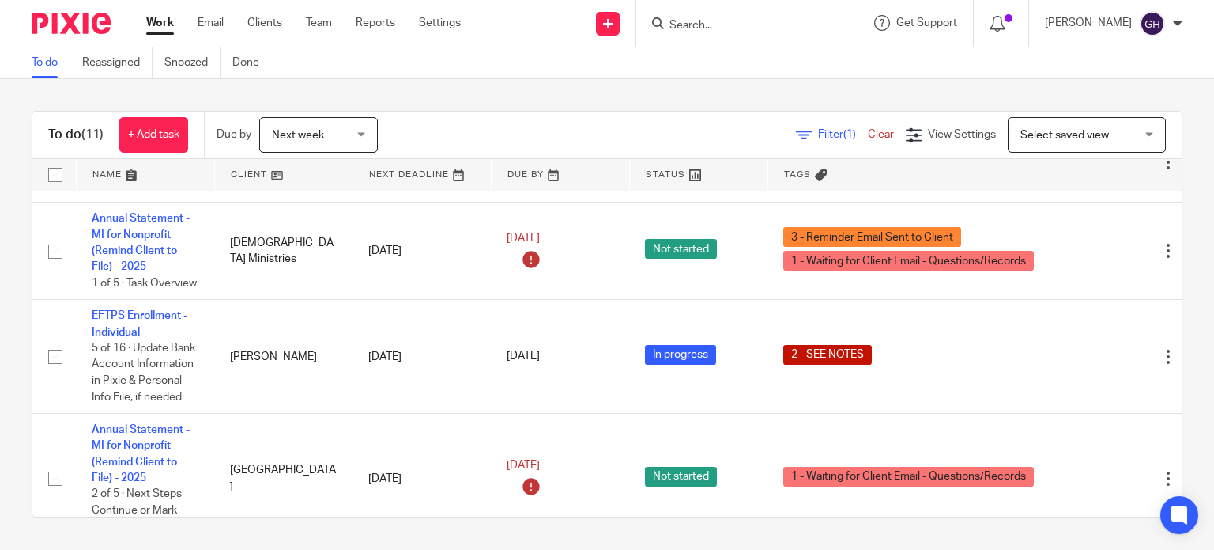
scroll to position [901, 0]
